Goal: Task Accomplishment & Management: Use online tool/utility

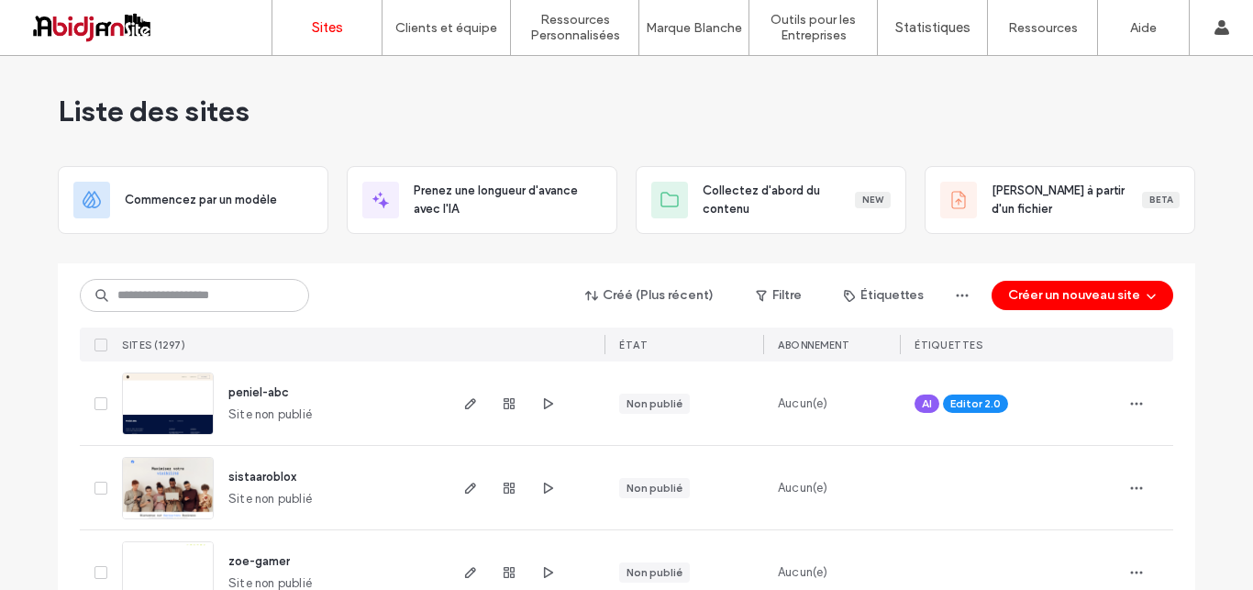
click at [682, 101] on div "Liste des sites" at bounding box center [626, 111] width 1137 height 110
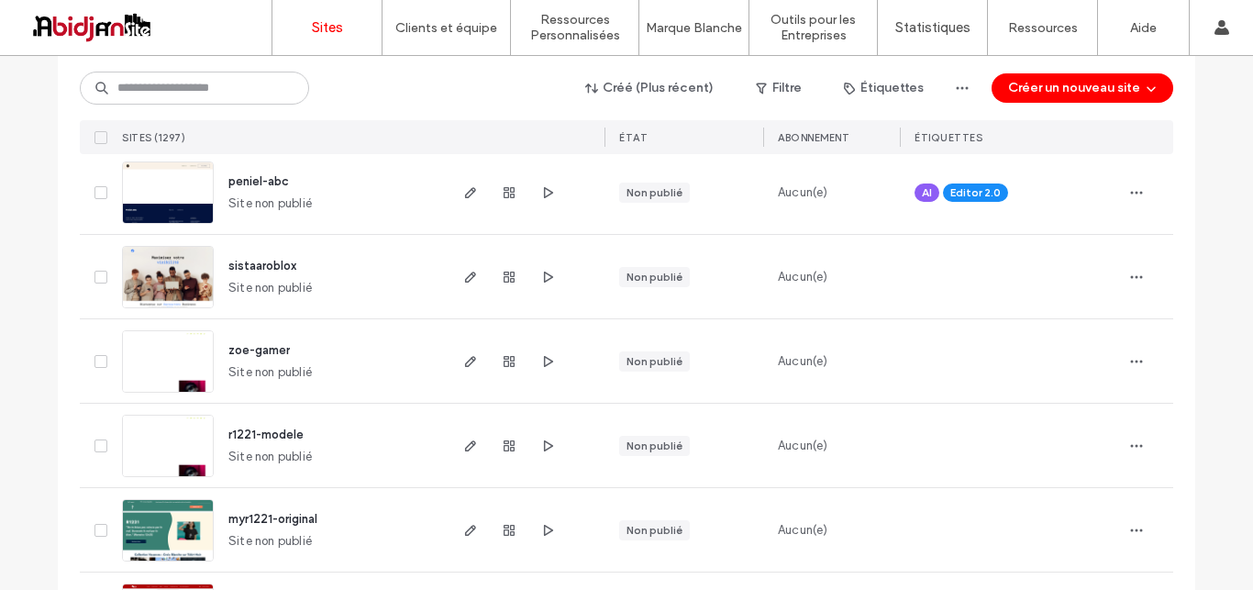
scroll to position [206, 0]
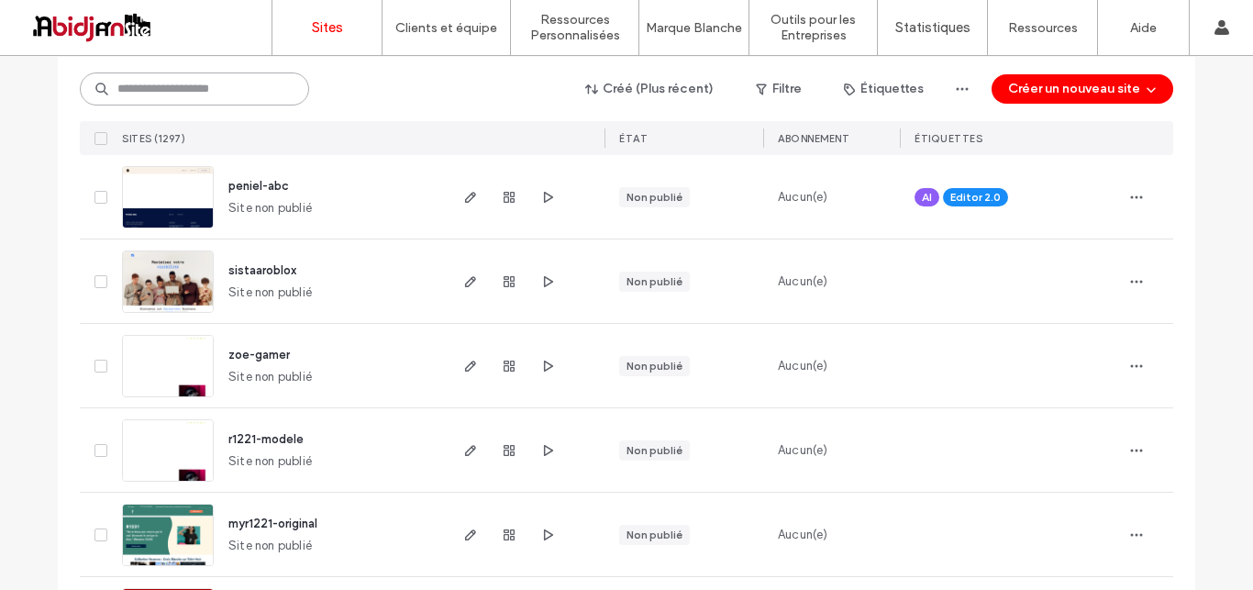
click at [256, 83] on input at bounding box center [194, 88] width 229 height 33
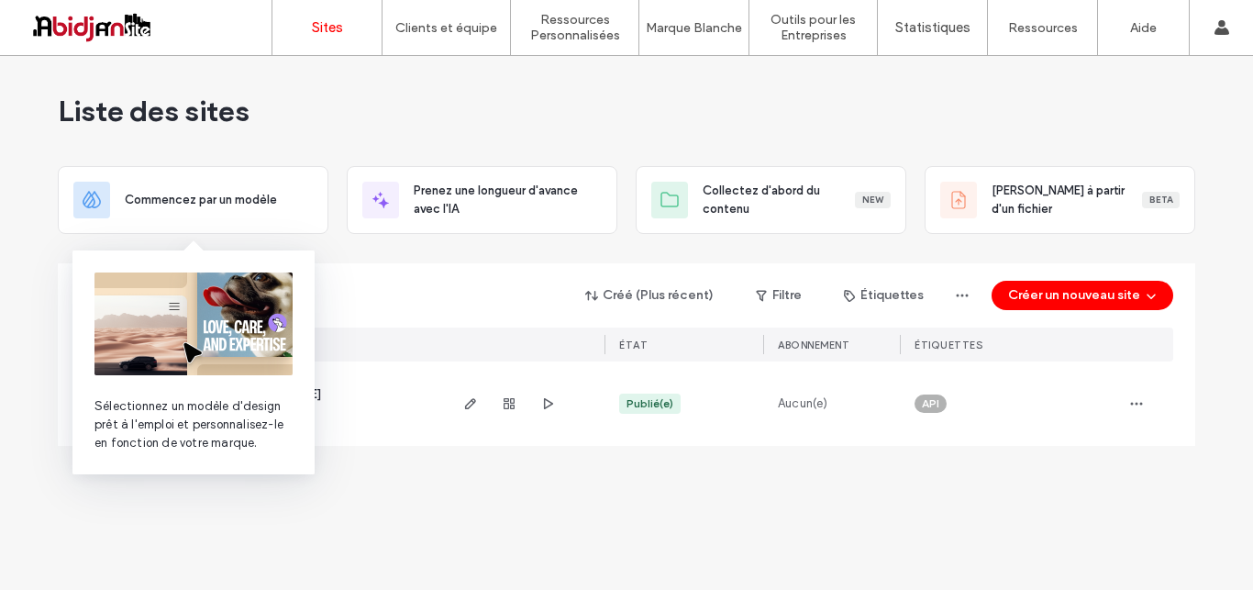
scroll to position [0, 0]
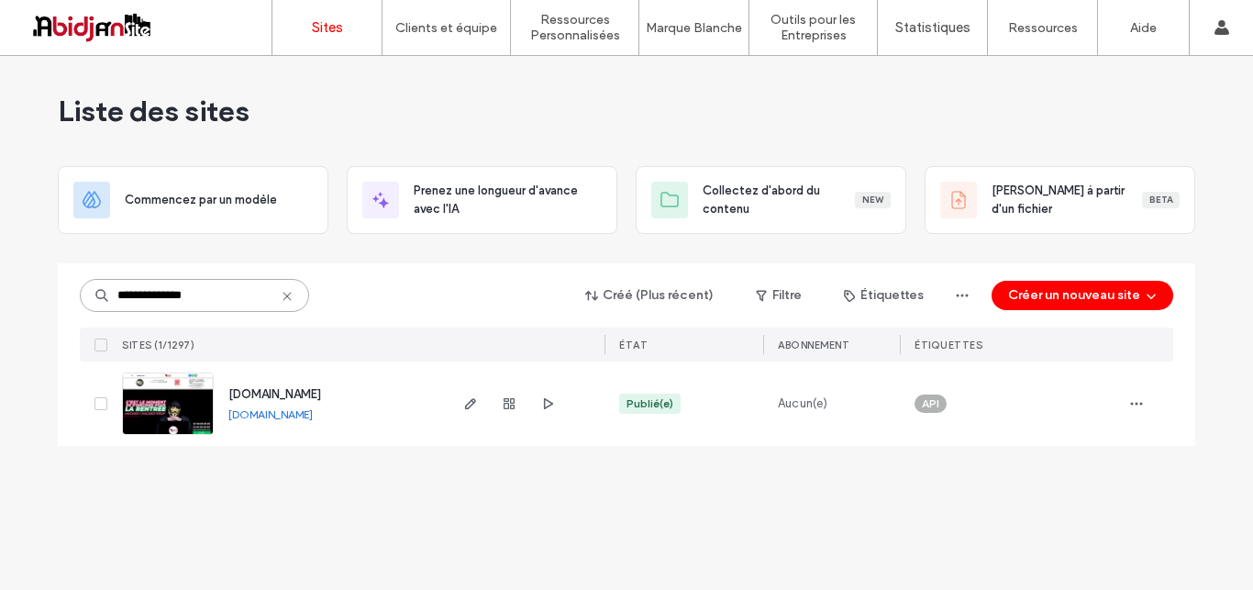
type input "**********"
click at [183, 406] on img at bounding box center [168, 435] width 90 height 125
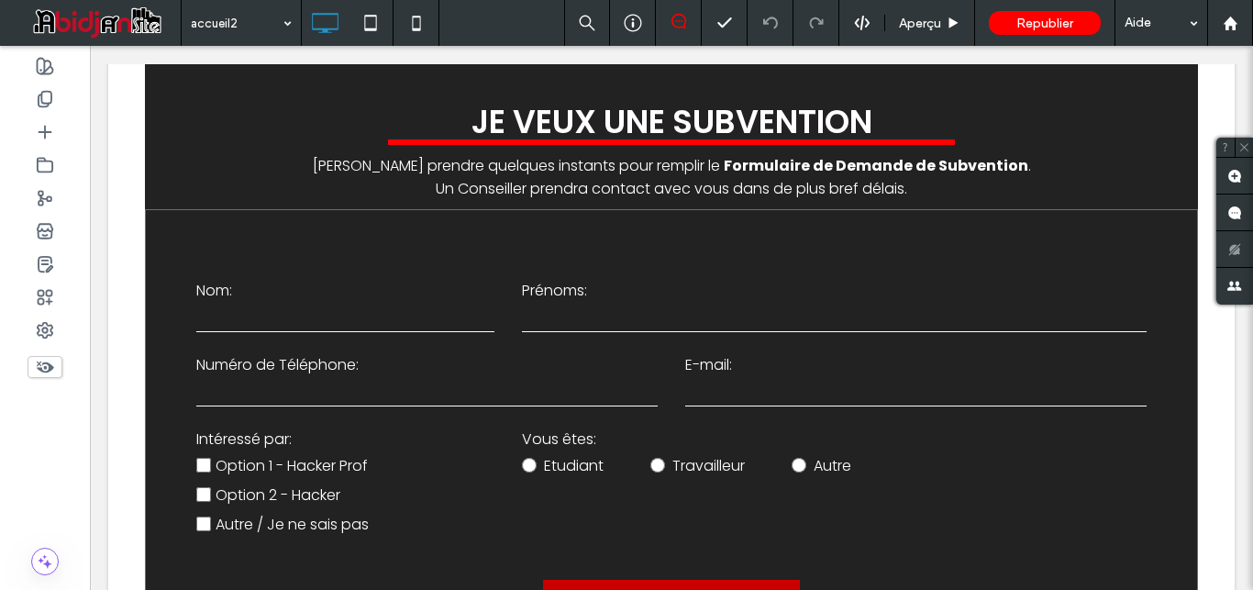
scroll to position [4413, 0]
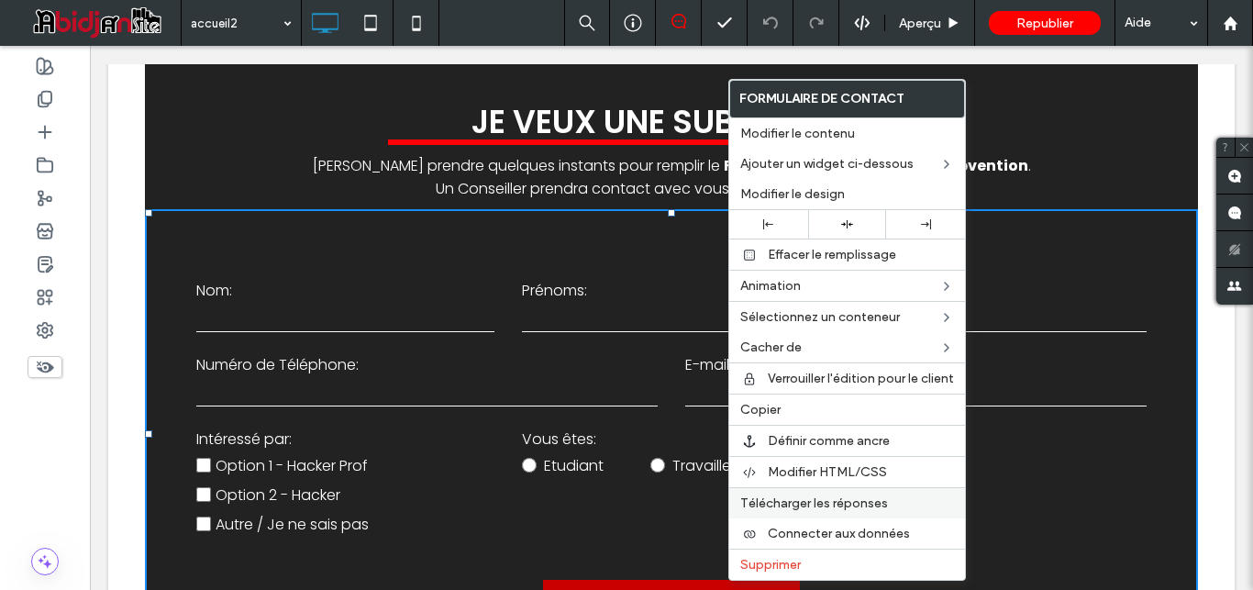
click at [769, 506] on span "Télécharger les réponses" at bounding box center [814, 503] width 148 height 16
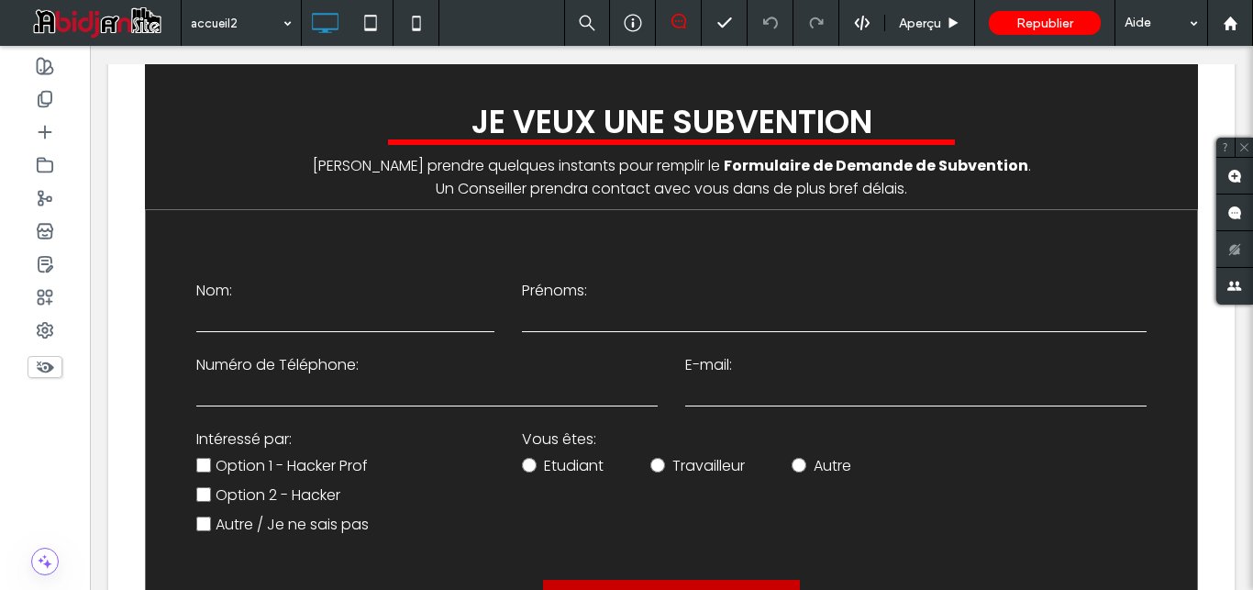
click at [1015, 30] on div "Republier" at bounding box center [1045, 23] width 112 height 24
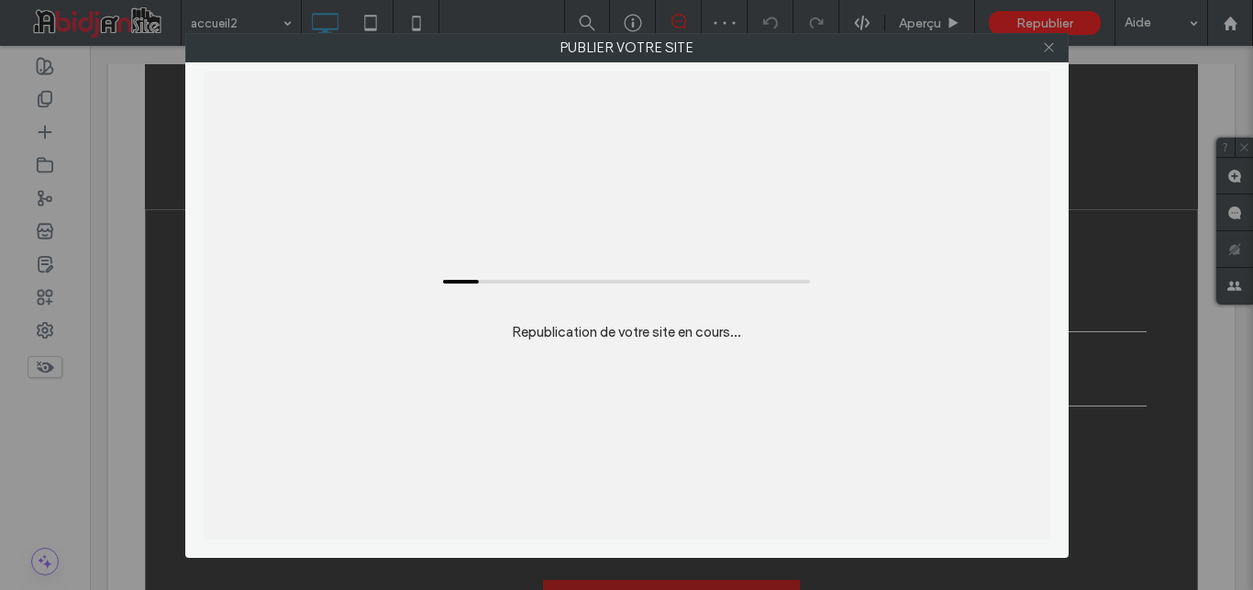
click at [1047, 49] on icon at bounding box center [1049, 47] width 14 height 14
